Goal: Find specific page/section: Find specific page/section

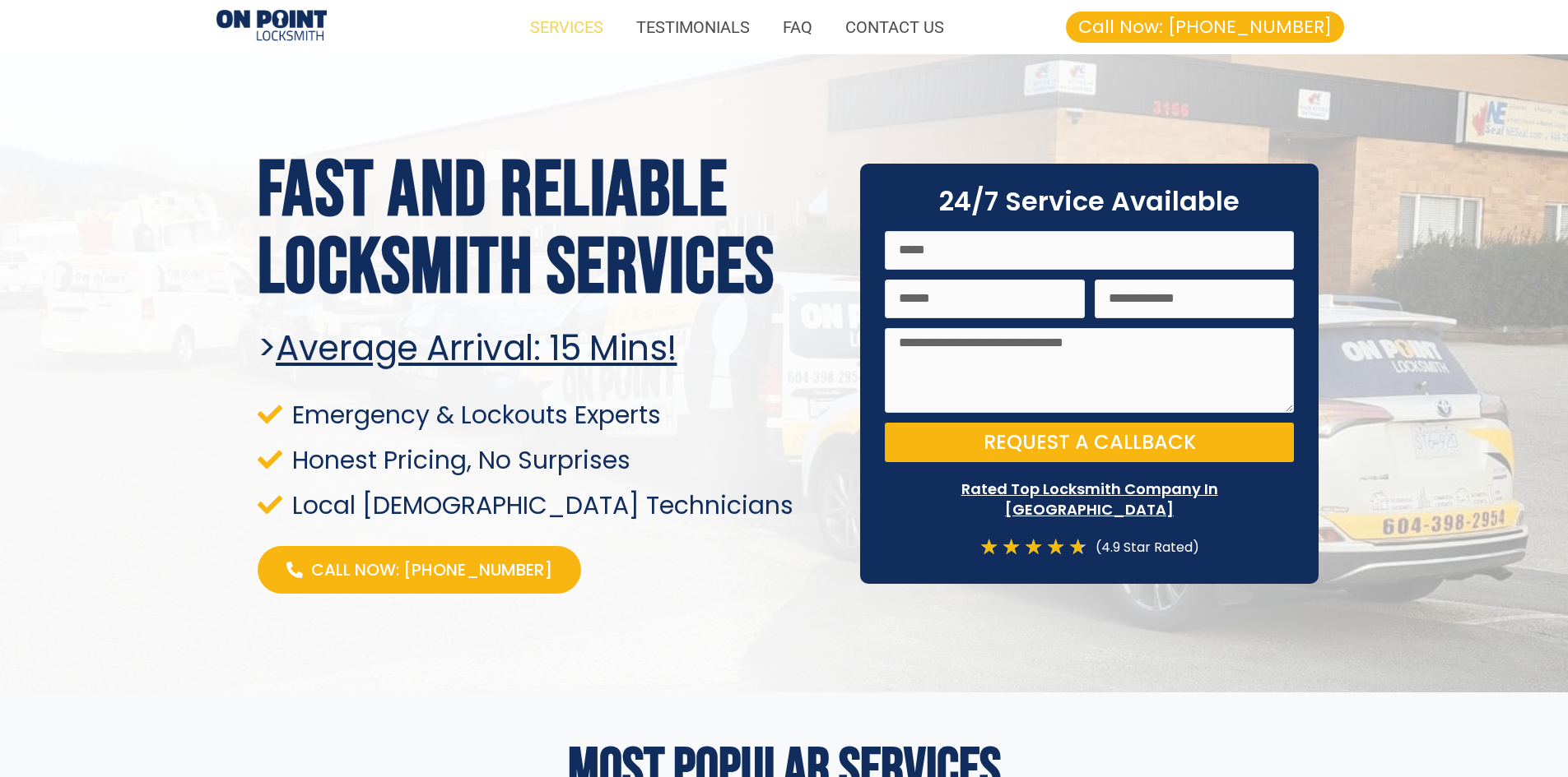
click at [582, 22] on link "SERVICES" at bounding box center [566, 27] width 106 height 38
